Goal: Navigation & Orientation: Find specific page/section

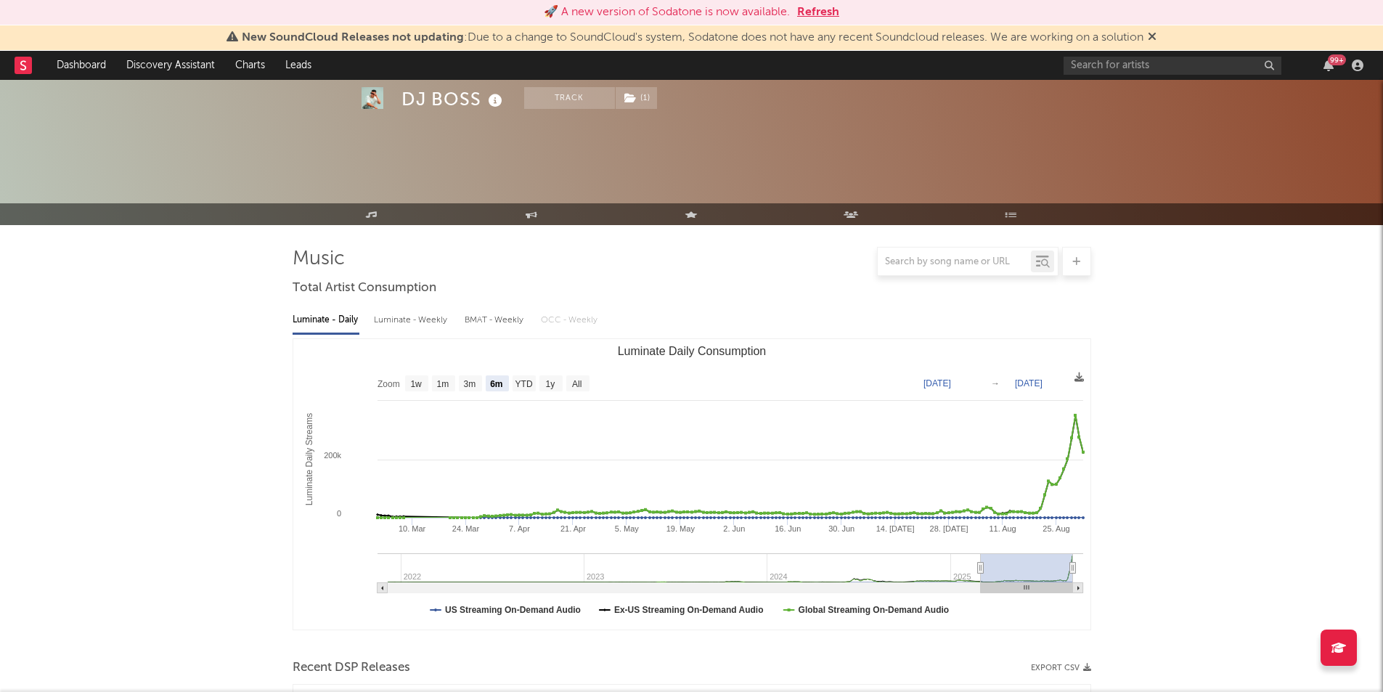
select select "6m"
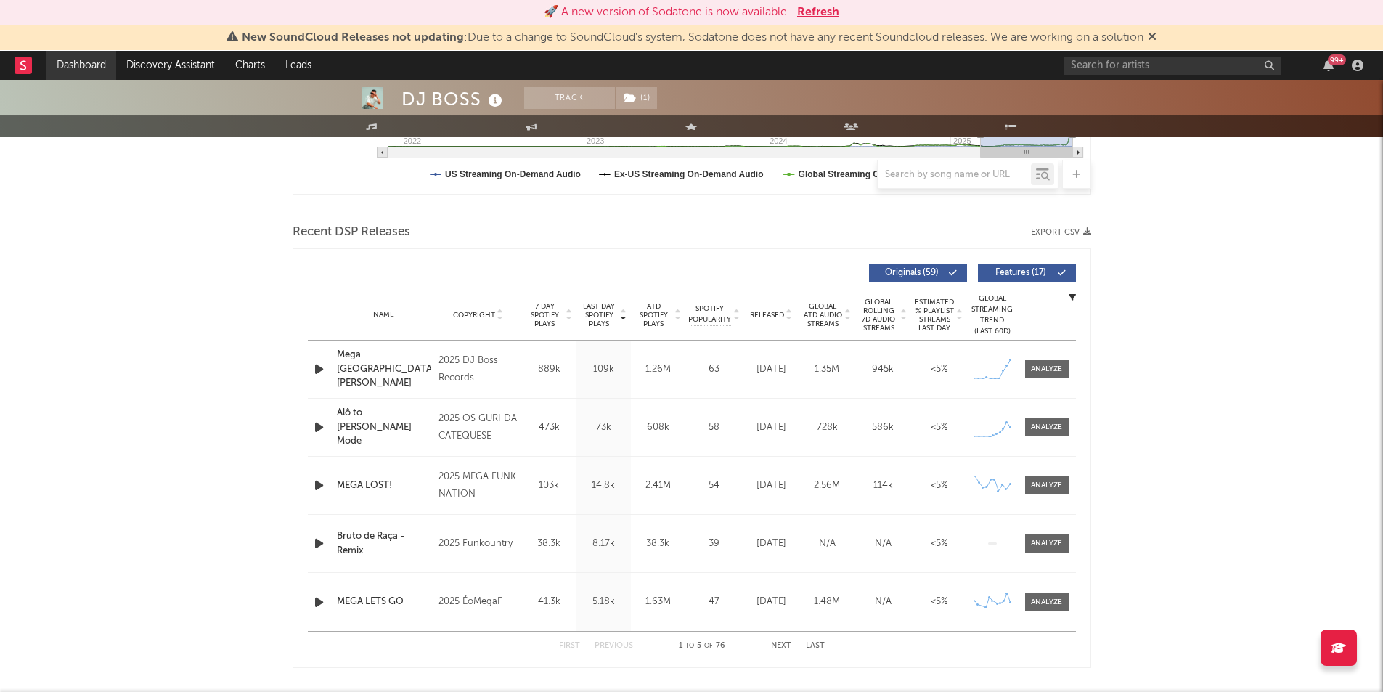
click at [76, 60] on link "Dashboard" at bounding box center [81, 65] width 70 height 29
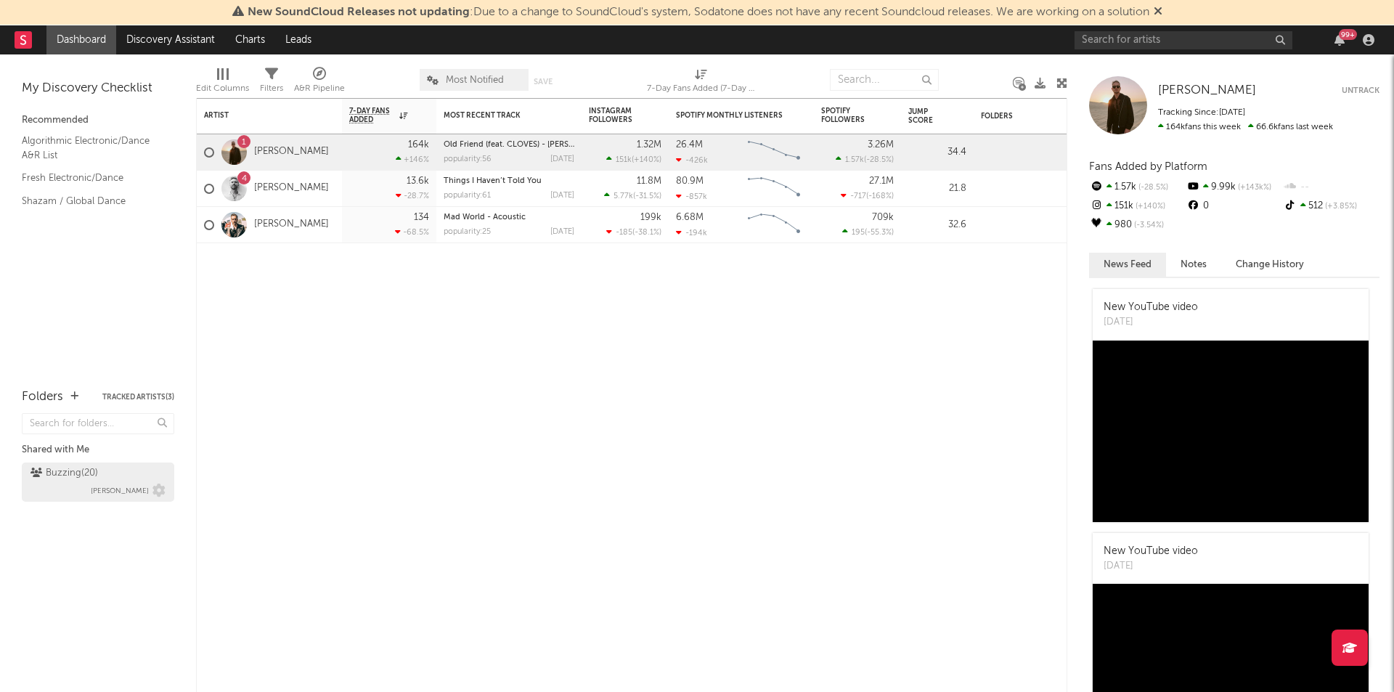
click at [83, 471] on div "Buzzing ( 20 )" at bounding box center [63, 473] width 67 height 17
